Goal: Information Seeking & Learning: Learn about a topic

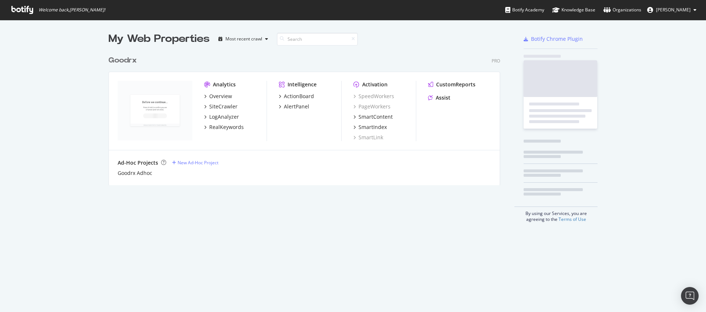
scroll to position [134, 392]
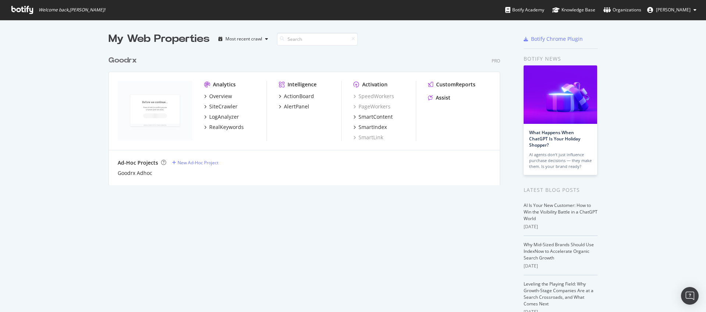
click at [223, 111] on div "Overview SiteCrawler LogAnalyzer RealKeywords" at bounding box center [235, 112] width 63 height 38
click at [220, 105] on div "SiteCrawler" at bounding box center [223, 106] width 28 height 7
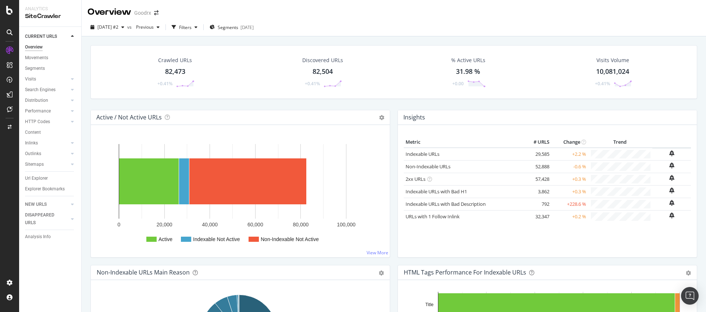
drag, startPoint x: 38, startPoint y: 180, endPoint x: 117, endPoint y: 180, distance: 78.7
click at [39, 180] on div "Url Explorer" at bounding box center [36, 179] width 23 height 8
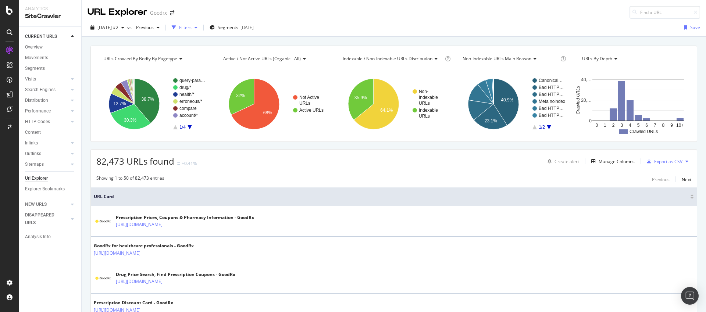
click at [192, 26] on div "Filters" at bounding box center [185, 27] width 13 height 6
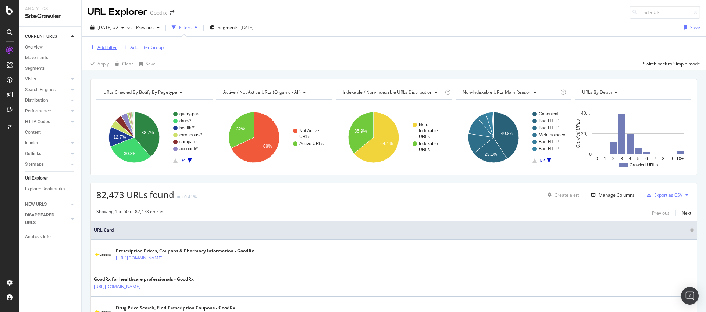
click at [110, 46] on div "Add Filter" at bounding box center [108, 47] width 20 height 6
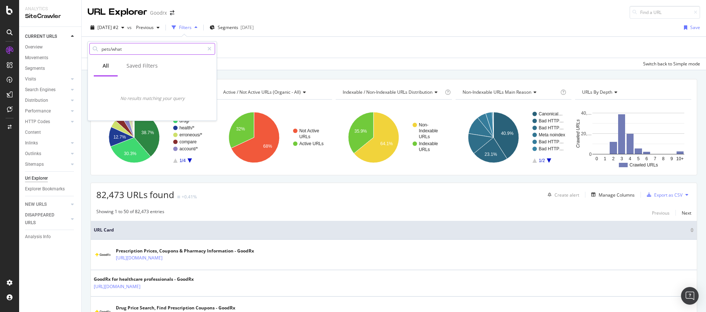
click at [155, 52] on input "pets/what" at bounding box center [152, 48] width 103 height 11
click at [154, 51] on input "pets/what" at bounding box center [152, 48] width 103 height 11
type input "p"
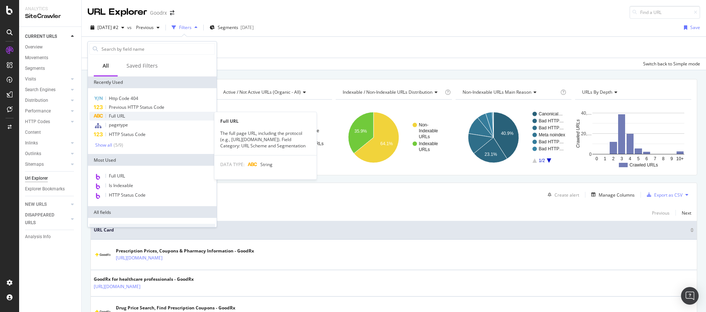
click at [114, 117] on span "Full URL" at bounding box center [117, 116] width 16 height 6
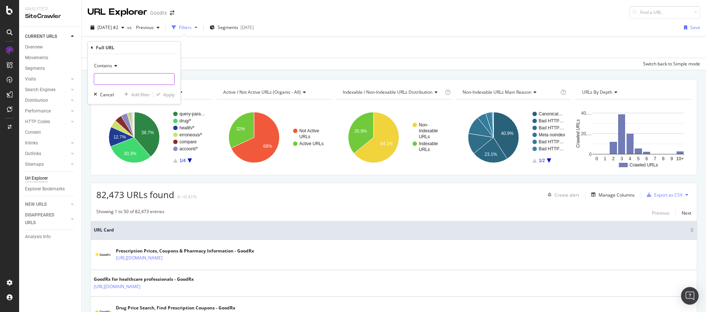
click at [116, 79] on input "text" at bounding box center [134, 79] width 80 height 12
type input "pets/what"
click at [172, 97] on div "Apply" at bounding box center [168, 95] width 11 height 6
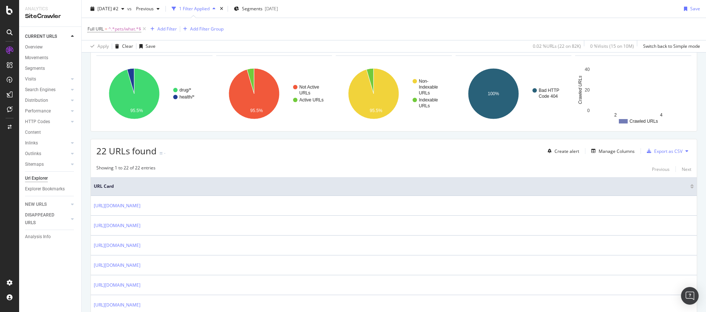
scroll to position [48, 0]
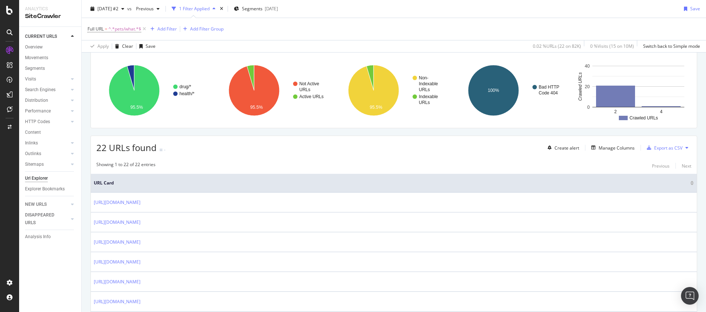
click at [346, 165] on div "Showing 1 to 22 of 22 entries Previous Next" at bounding box center [394, 166] width 606 height 9
click at [611, 149] on div "Manage Columns" at bounding box center [617, 148] width 36 height 6
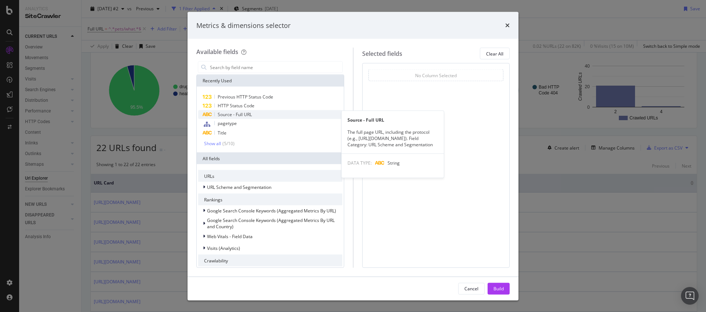
click at [260, 113] on div "Source - Full URL" at bounding box center [270, 114] width 144 height 9
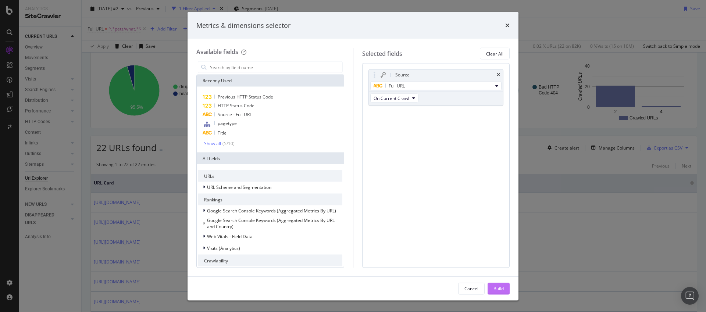
click at [498, 288] on div "Build" at bounding box center [499, 289] width 10 height 6
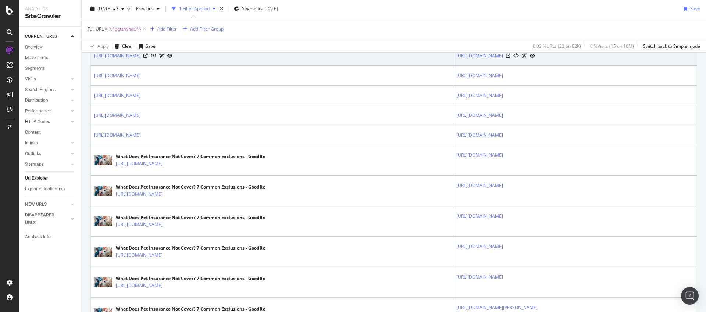
scroll to position [524, 0]
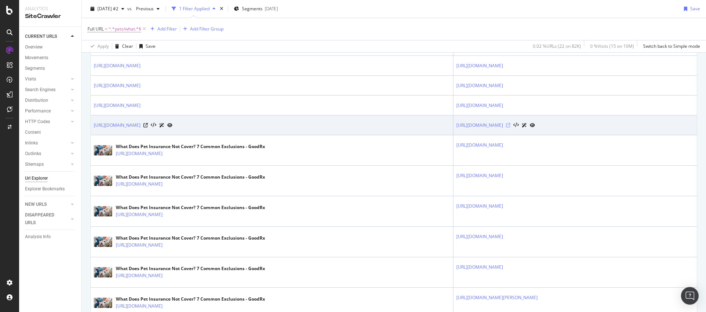
click at [506, 126] on icon at bounding box center [508, 125] width 4 height 4
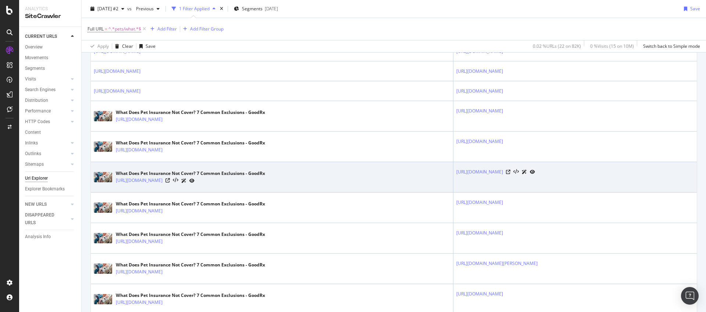
scroll to position [550, 0]
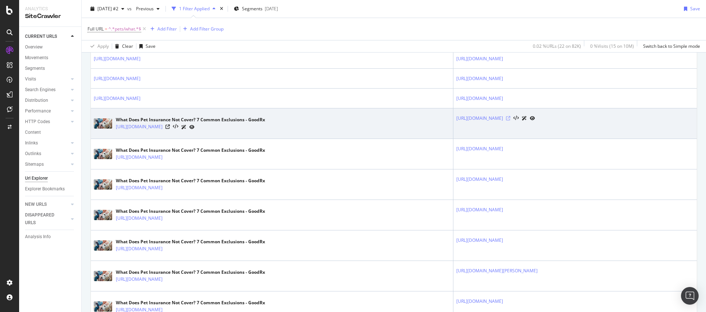
click at [511, 118] on icon at bounding box center [508, 118] width 4 height 4
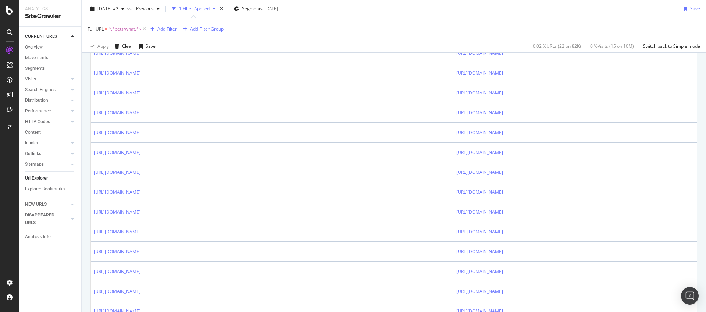
scroll to position [82, 0]
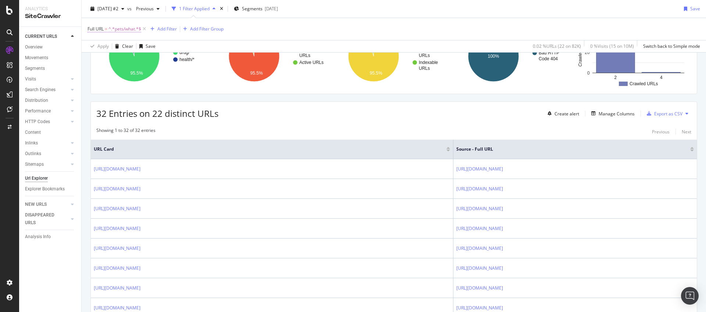
click at [125, 31] on span "^.*pets/what.*$" at bounding box center [125, 29] width 33 height 10
click at [131, 61] on input "pets/what" at bounding box center [129, 60] width 70 height 12
type input "pets/what-is"
click at [171, 78] on button "Apply" at bounding box center [163, 74] width 21 height 7
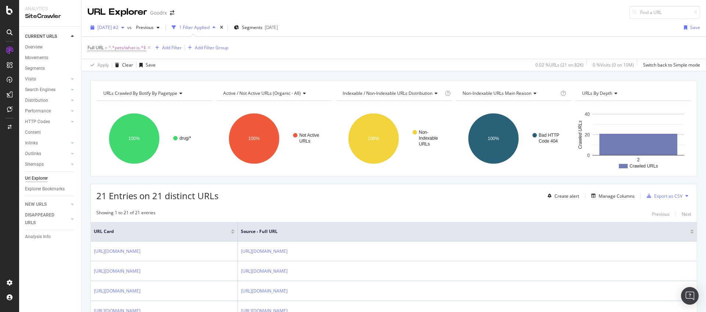
click at [118, 28] on span "[DATE] #2" at bounding box center [108, 27] width 21 height 6
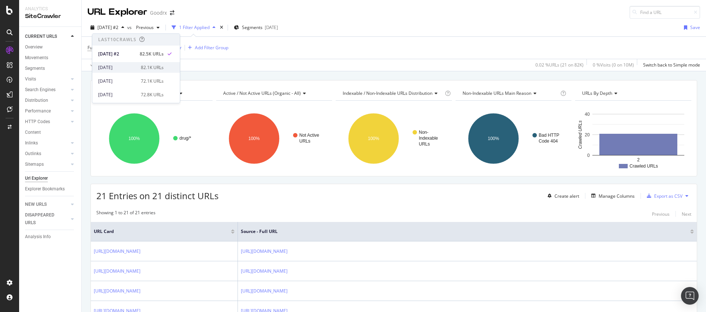
click at [136, 64] on div "[DATE]" at bounding box center [117, 67] width 38 height 7
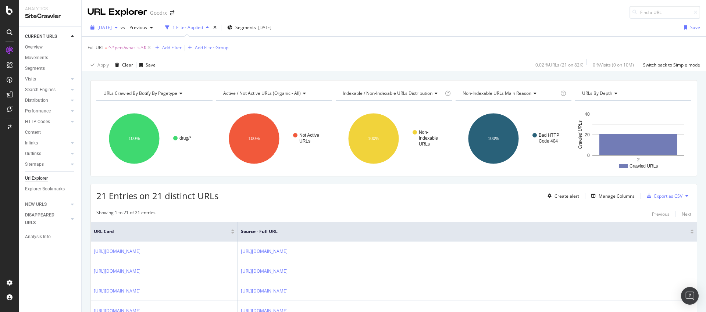
click at [112, 25] on span "[DATE]" at bounding box center [105, 27] width 14 height 6
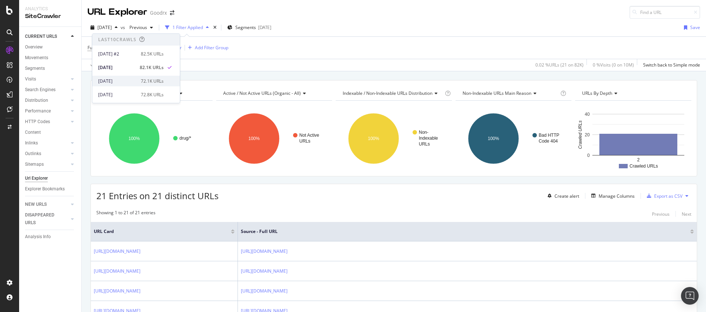
click at [129, 81] on div "[DATE]" at bounding box center [117, 81] width 38 height 7
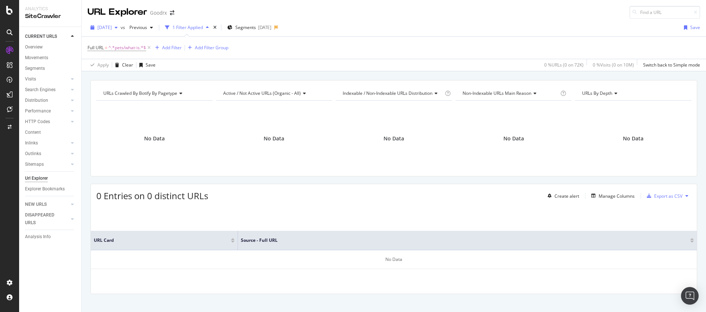
click at [112, 28] on span "[DATE]" at bounding box center [105, 27] width 14 height 6
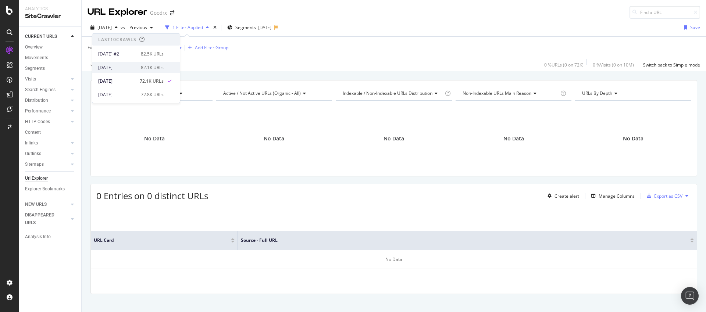
click at [129, 64] on div "[DATE]" at bounding box center [117, 67] width 38 height 7
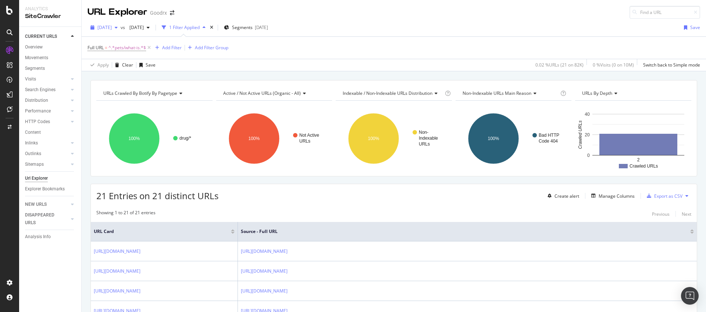
click at [112, 29] on span "[DATE]" at bounding box center [105, 27] width 14 height 6
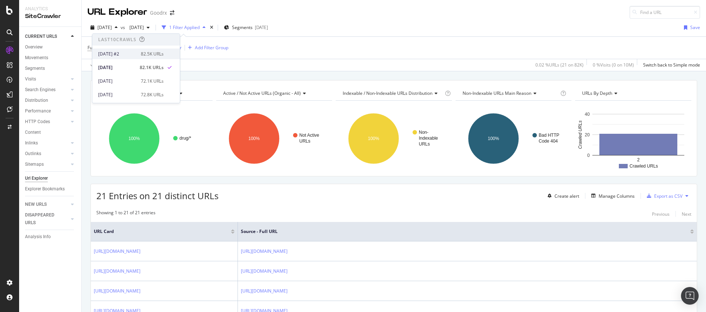
click at [128, 52] on div "[DATE] #2" at bounding box center [117, 54] width 38 height 7
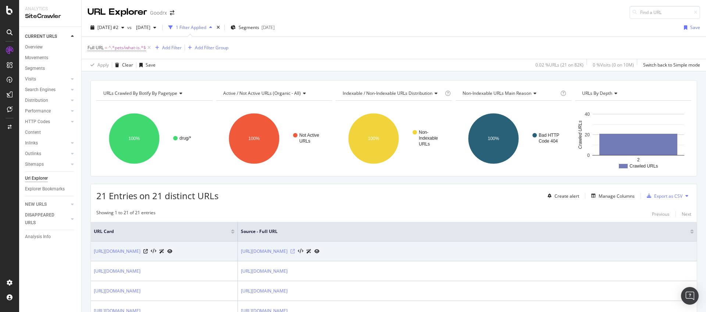
click at [295, 252] on icon at bounding box center [293, 251] width 4 height 4
click at [295, 253] on icon at bounding box center [293, 251] width 4 height 4
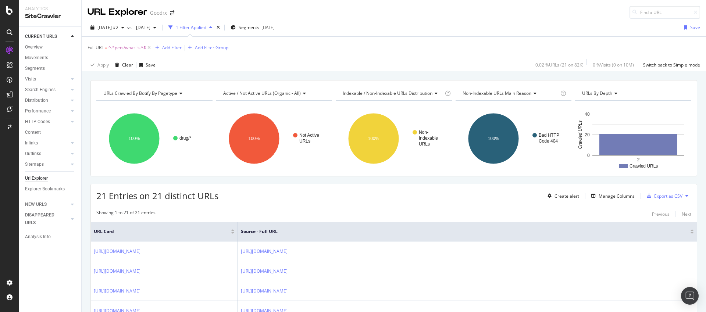
click at [134, 47] on span "^.*pets/what-is.*$" at bounding box center [128, 48] width 38 height 10
click at [137, 80] on input "pets/what-is" at bounding box center [129, 78] width 70 height 12
type input "/"
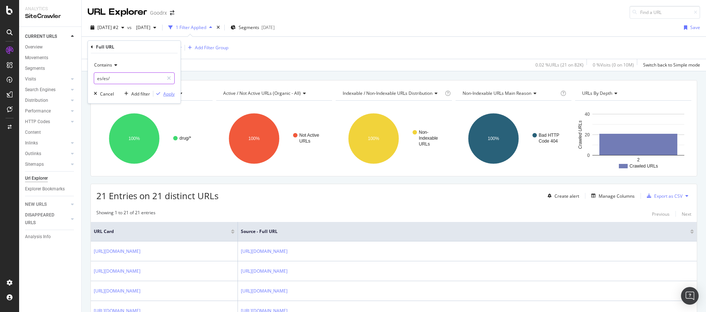
type input "es/es/"
click at [170, 95] on div "Apply" at bounding box center [168, 94] width 11 height 6
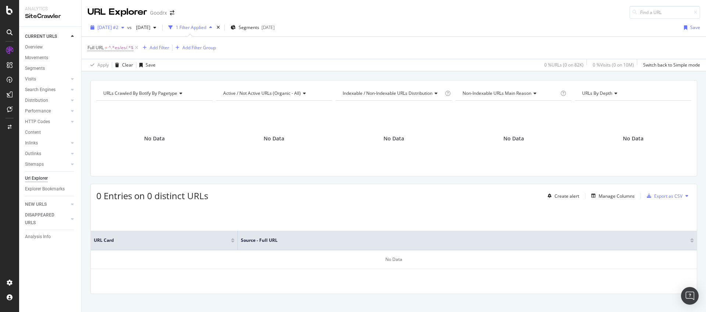
click at [109, 22] on div "[DATE] #2" at bounding box center [108, 27] width 40 height 11
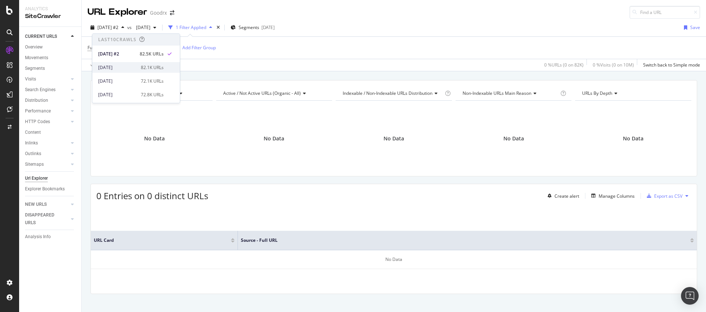
click at [116, 65] on div "[DATE]" at bounding box center [117, 67] width 38 height 7
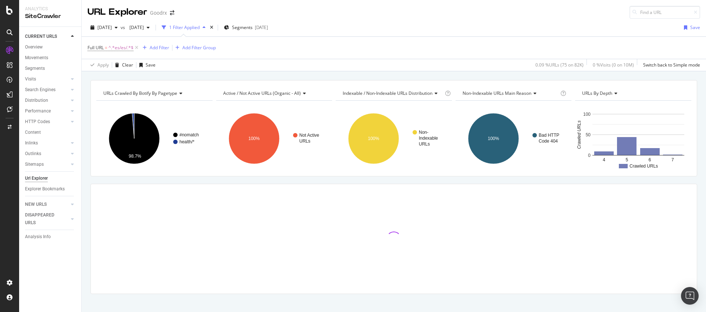
click at [382, 47] on div "Full URL = ^.*es/es/.*$ Add Filter Add Filter Group" at bounding box center [394, 48] width 613 height 22
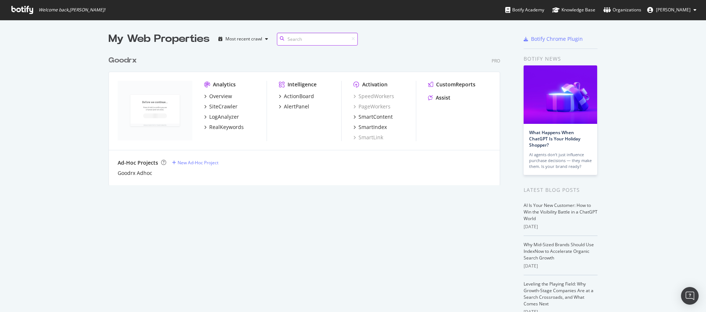
scroll to position [134, 392]
click at [228, 106] on div "SiteCrawler" at bounding box center [223, 106] width 28 height 7
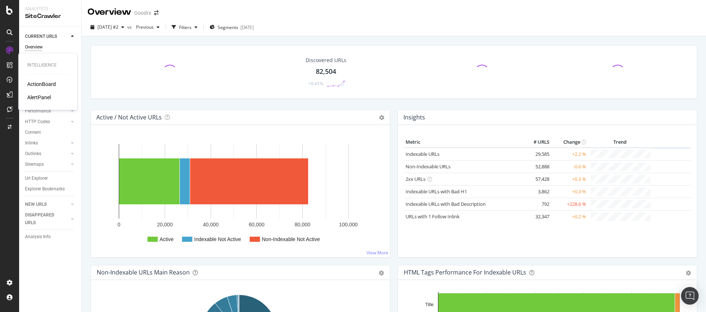
click at [31, 84] on div "ActionBoard" at bounding box center [41, 84] width 29 height 7
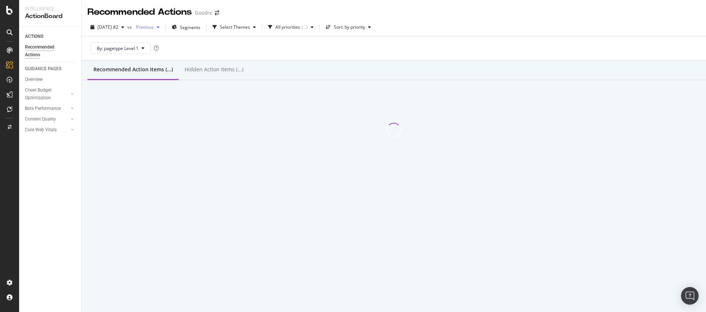
click at [163, 25] on div "Previous" at bounding box center [147, 27] width 29 height 11
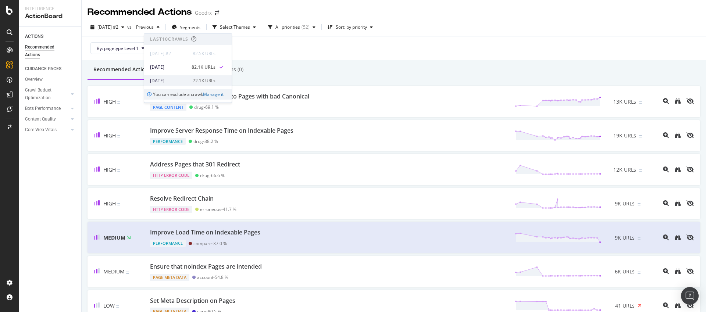
click at [194, 80] on div "72.1K URLs" at bounding box center [204, 81] width 23 height 7
